Goal: Information Seeking & Learning: Understand process/instructions

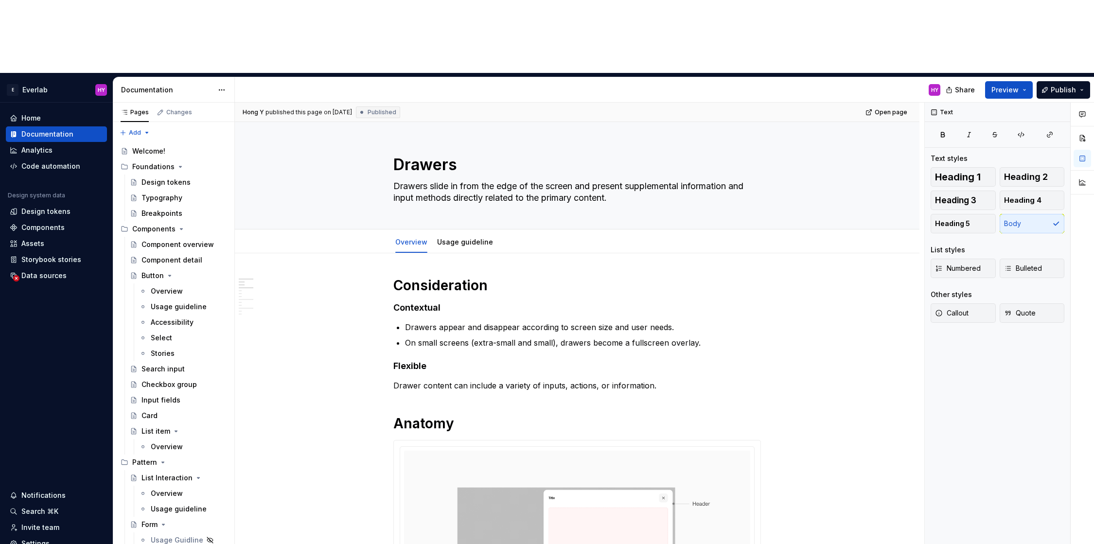
click at [1094, 469] on html "E Everlab HY Home Documentation Analytics Code automation Design system data De…" at bounding box center [547, 272] width 1094 height 544
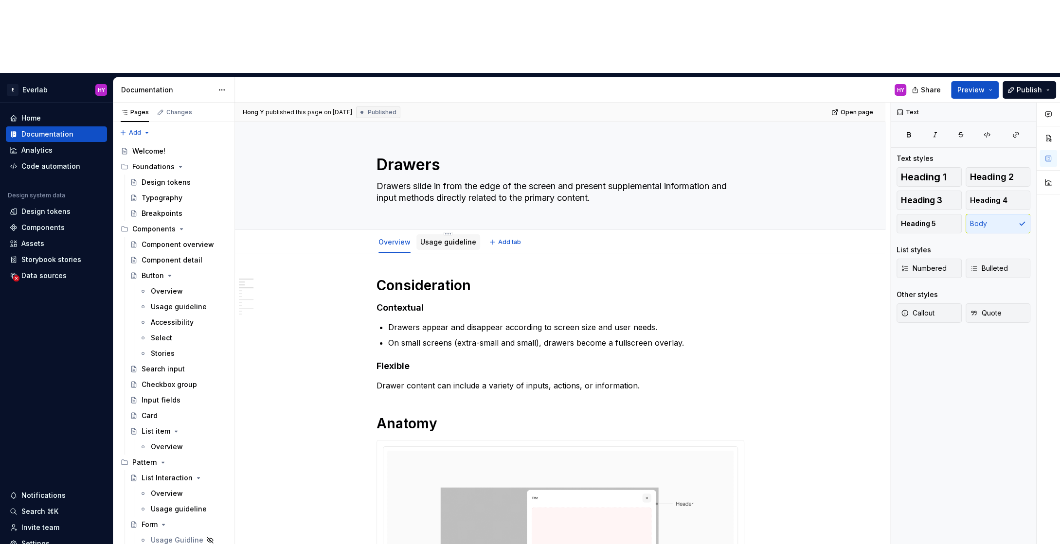
click at [457, 238] on link "Usage guideline" at bounding box center [448, 242] width 56 height 8
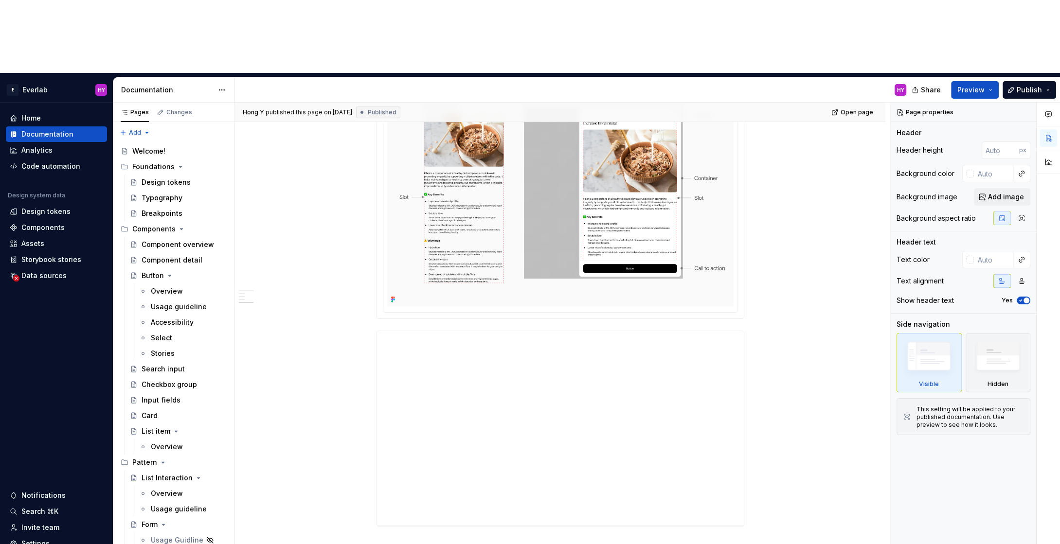
scroll to position [444, 0]
click at [988, 77] on div "Share Preview Publish" at bounding box center [987, 89] width 146 height 25
click at [983, 85] on span "Preview" at bounding box center [970, 90] width 27 height 10
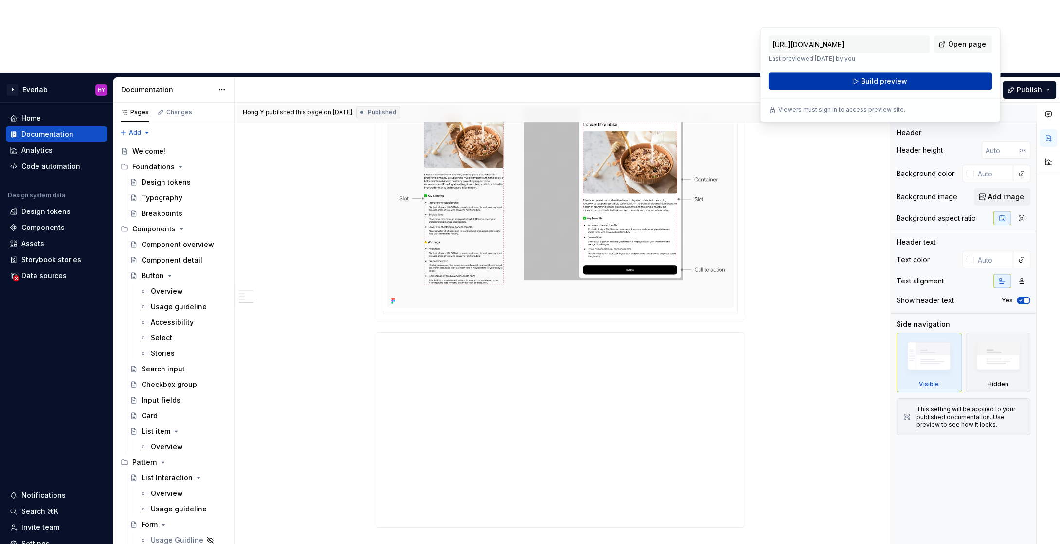
click at [889, 73] on button "Build preview" at bounding box center [881, 81] width 224 height 18
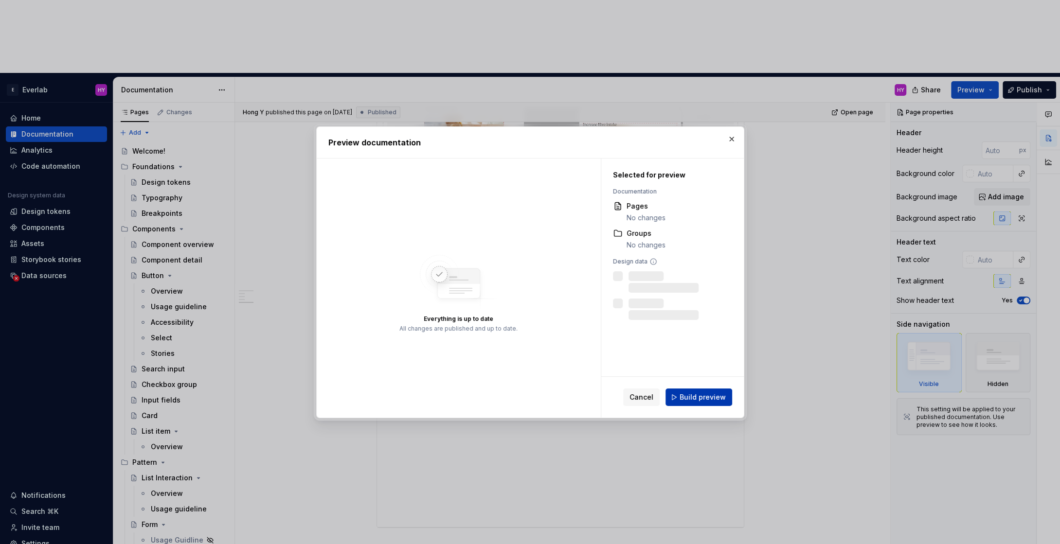
click at [698, 396] on span "Build preview" at bounding box center [703, 398] width 46 height 10
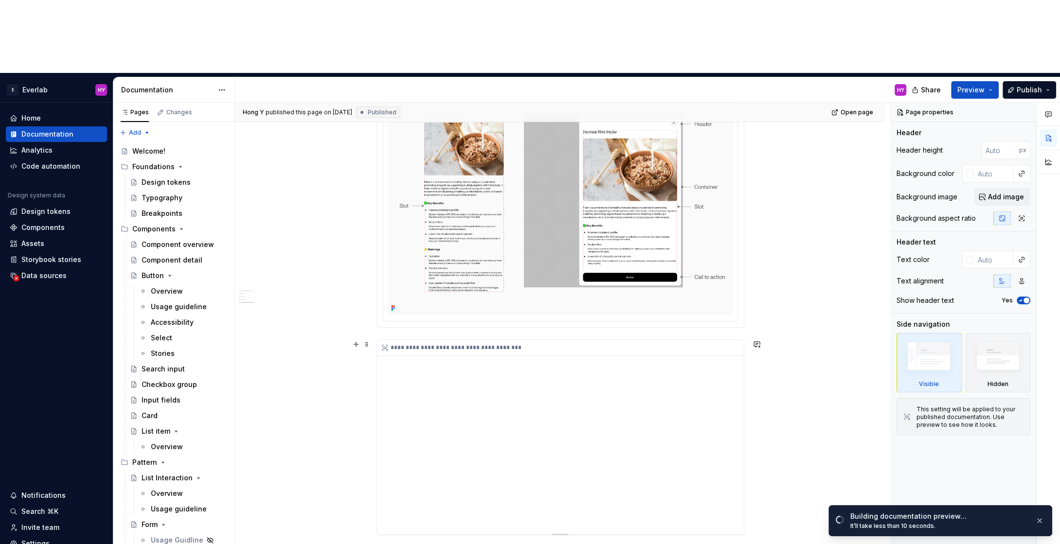
scroll to position [433, 0]
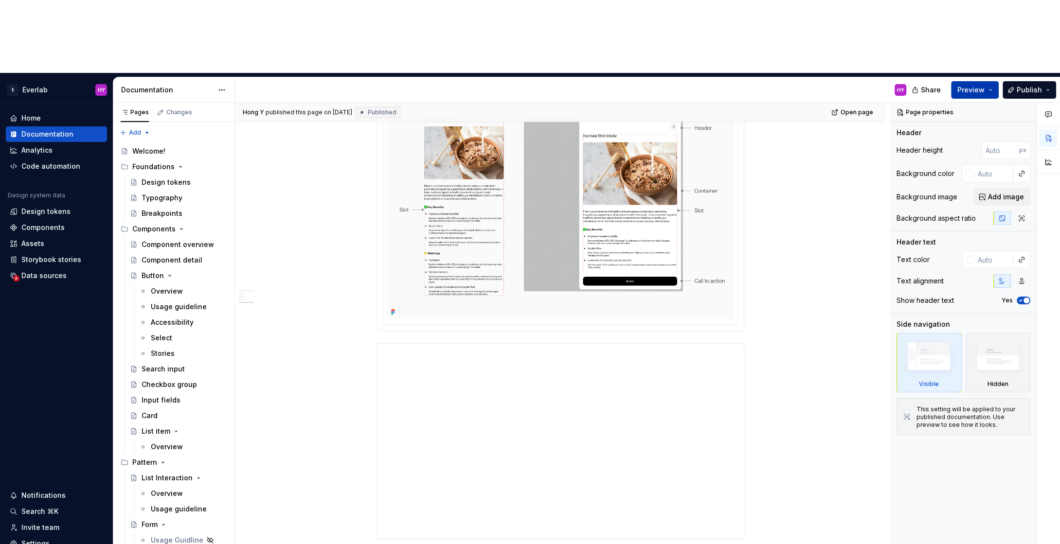
click at [994, 81] on button "Preview" at bounding box center [975, 90] width 48 height 18
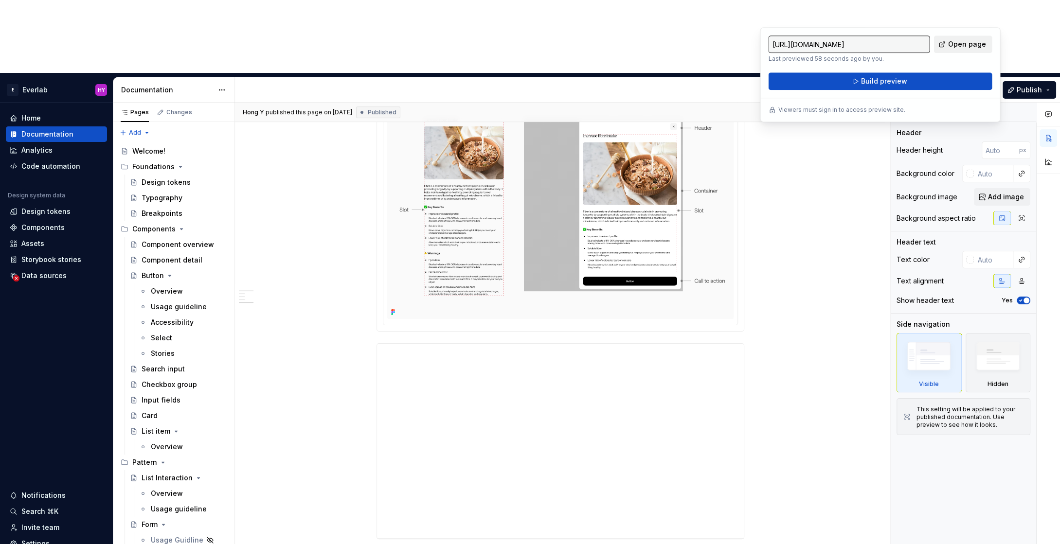
click at [977, 41] on span "Open page" at bounding box center [967, 44] width 38 height 10
type textarea "*"
